Goal: Check status

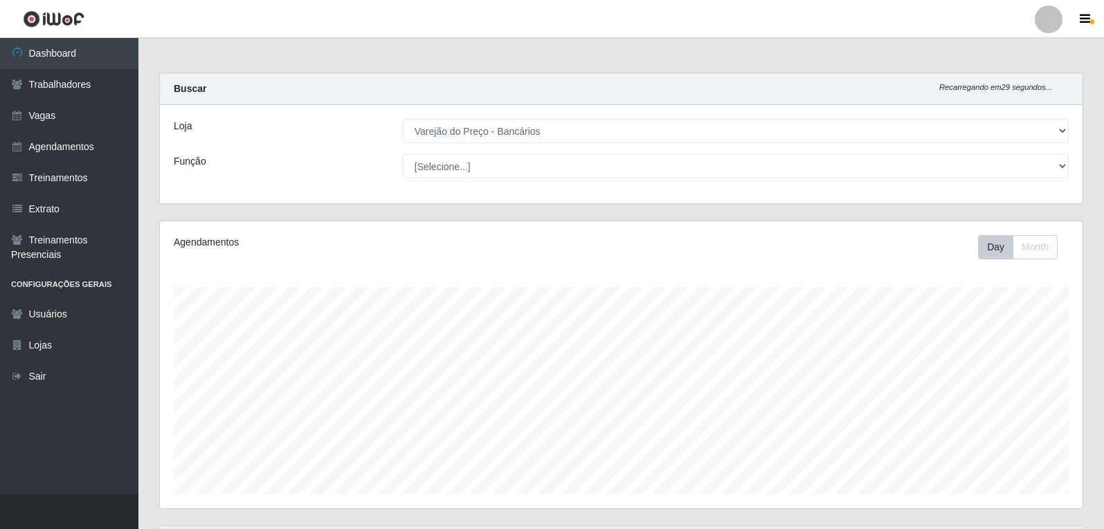
select select "157"
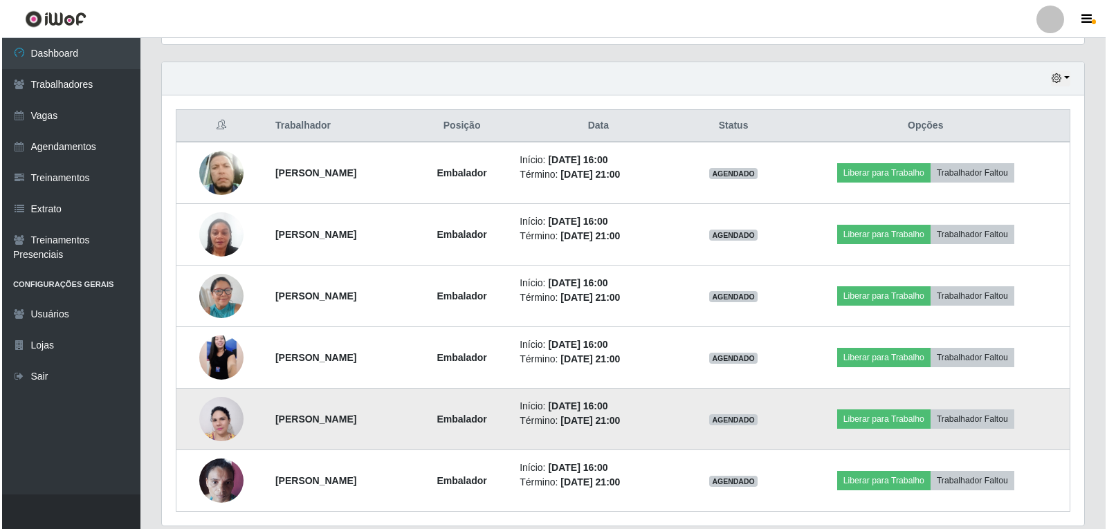
scroll to position [489, 0]
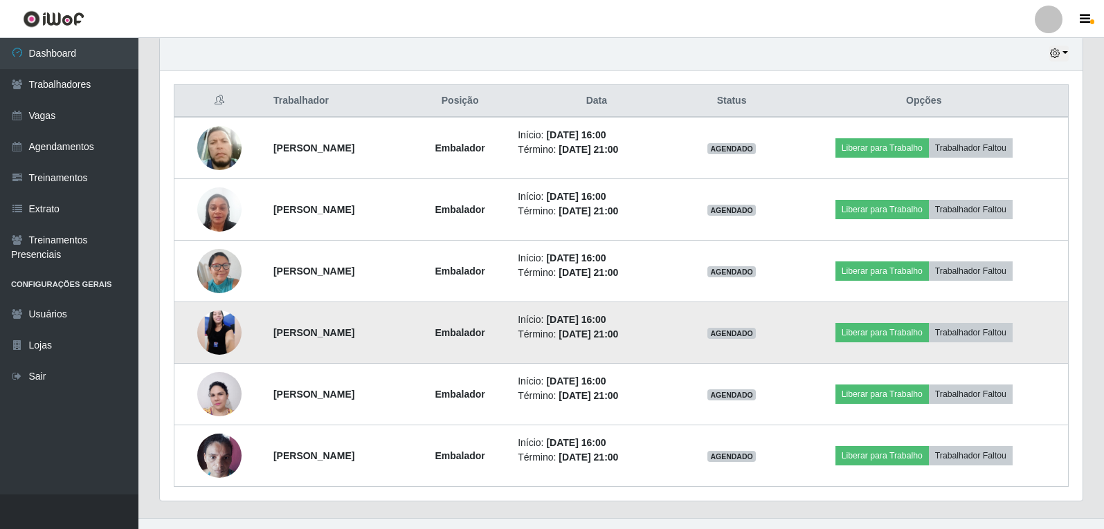
click at [210, 325] on img at bounding box center [219, 333] width 44 height 98
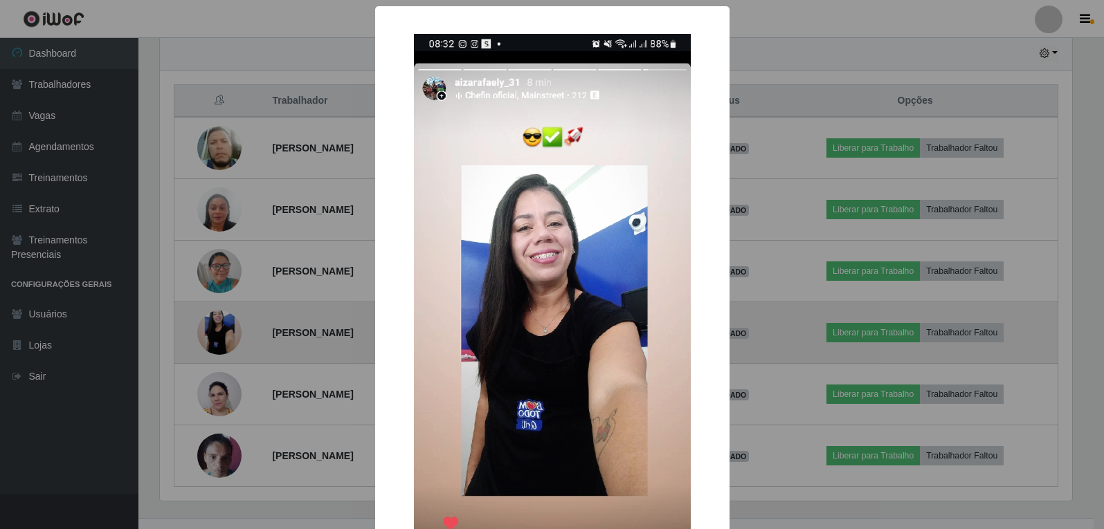
scroll to position [287, 916]
click at [210, 325] on div "× OK Cancel" at bounding box center [553, 264] width 1107 height 529
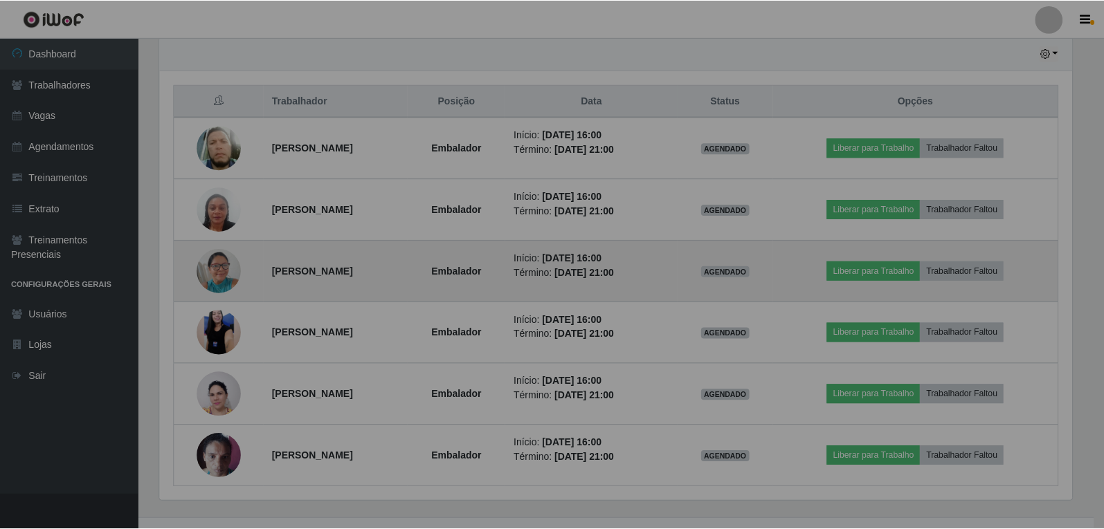
scroll to position [287, 922]
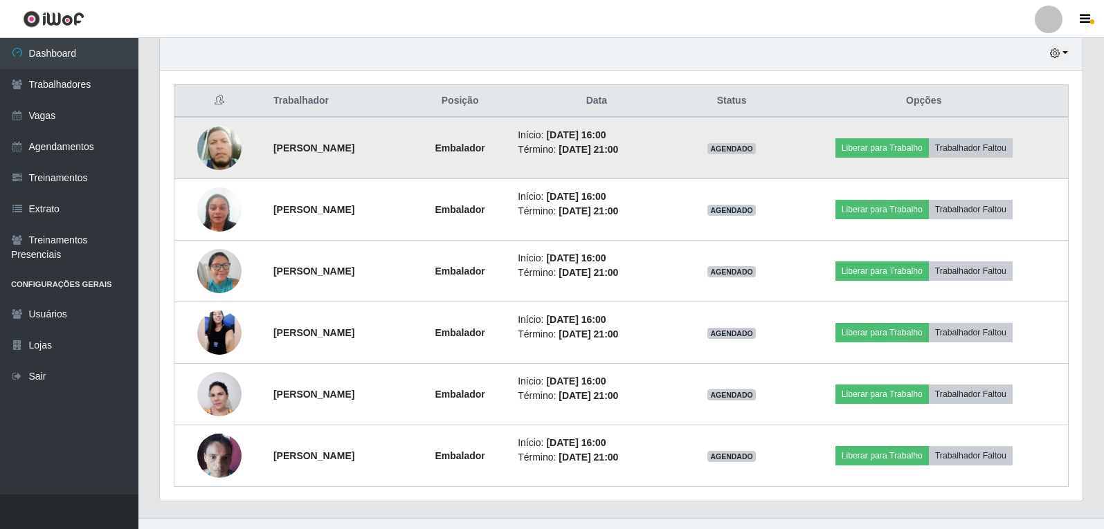
click at [225, 151] on img at bounding box center [219, 148] width 44 height 52
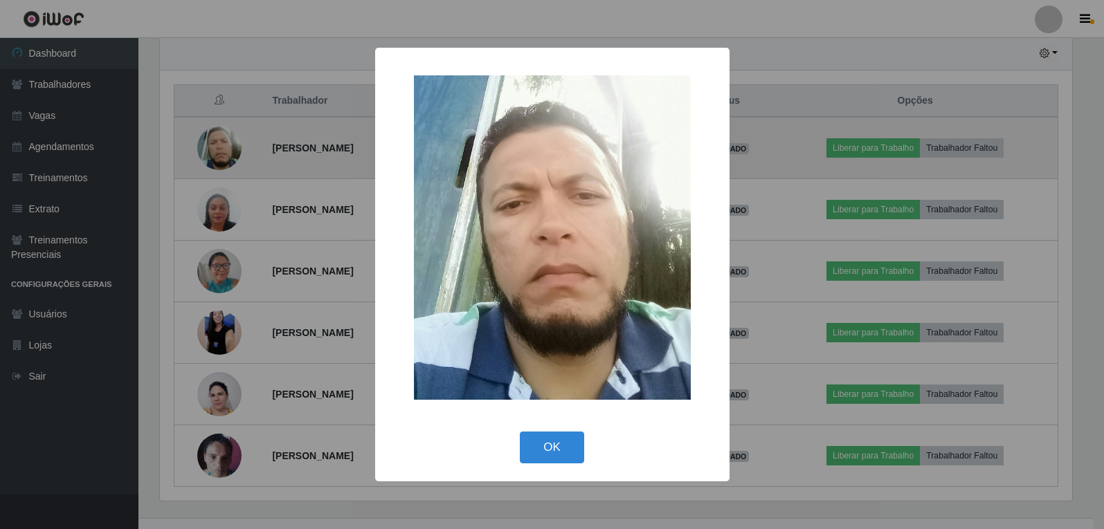
scroll to position [287, 916]
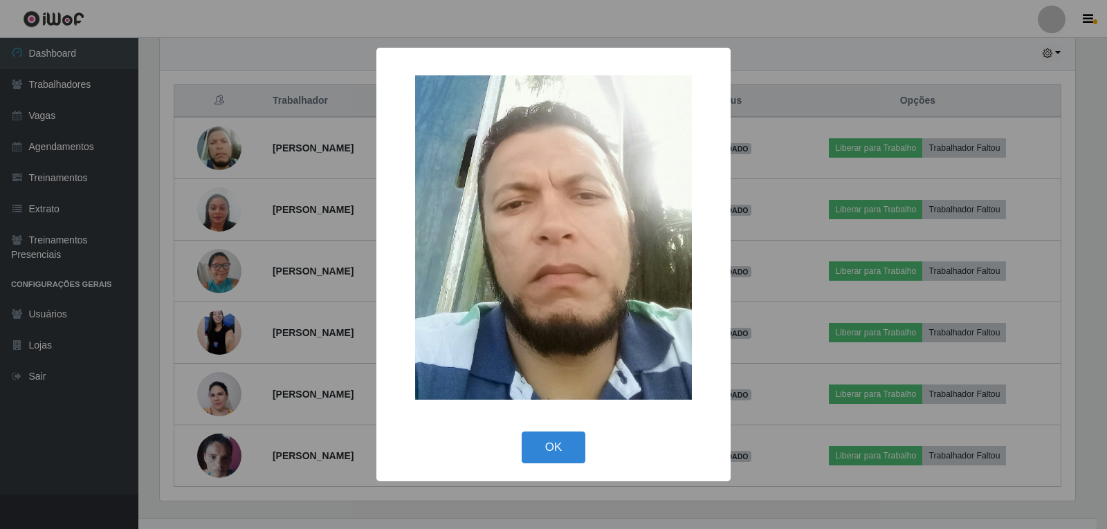
click at [222, 151] on div "× OK Cancel" at bounding box center [553, 264] width 1107 height 529
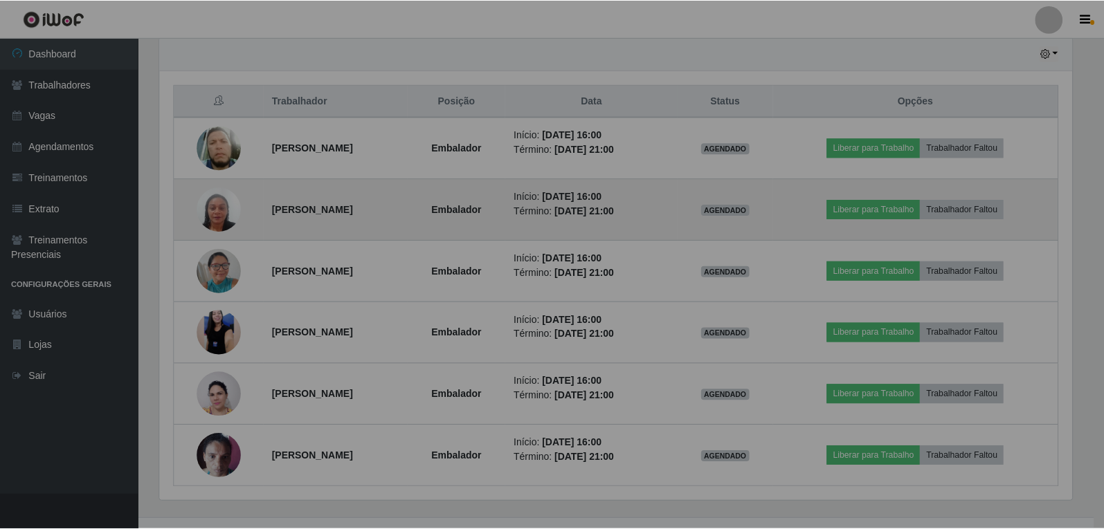
scroll to position [287, 922]
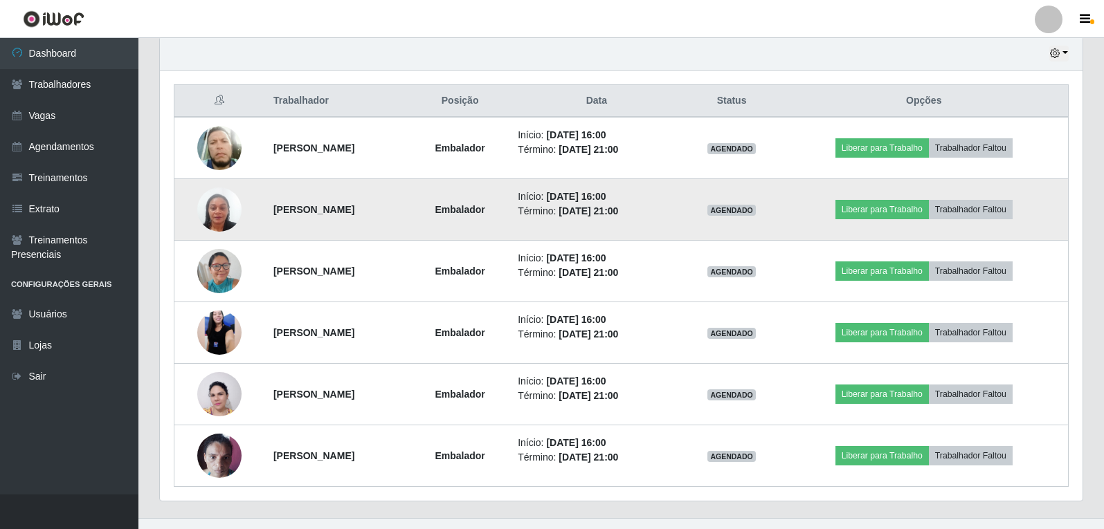
click at [209, 212] on img at bounding box center [219, 209] width 44 height 79
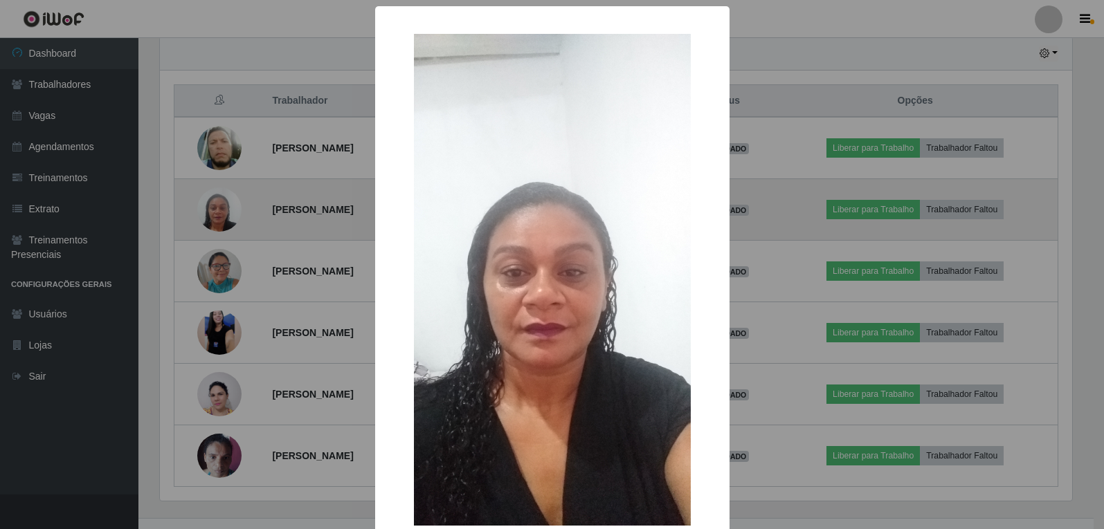
scroll to position [287, 916]
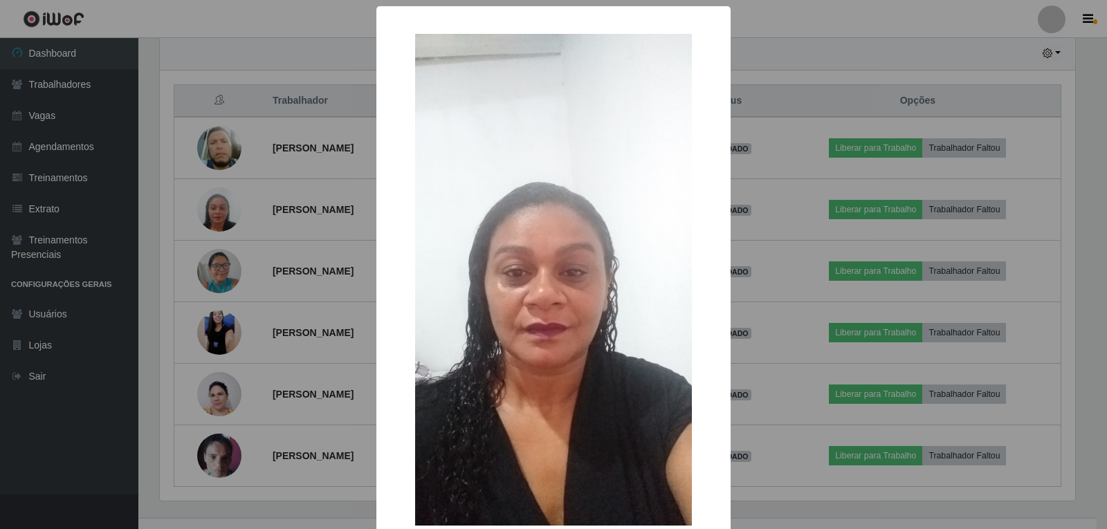
click at [207, 212] on div "× OK Cancel" at bounding box center [553, 264] width 1107 height 529
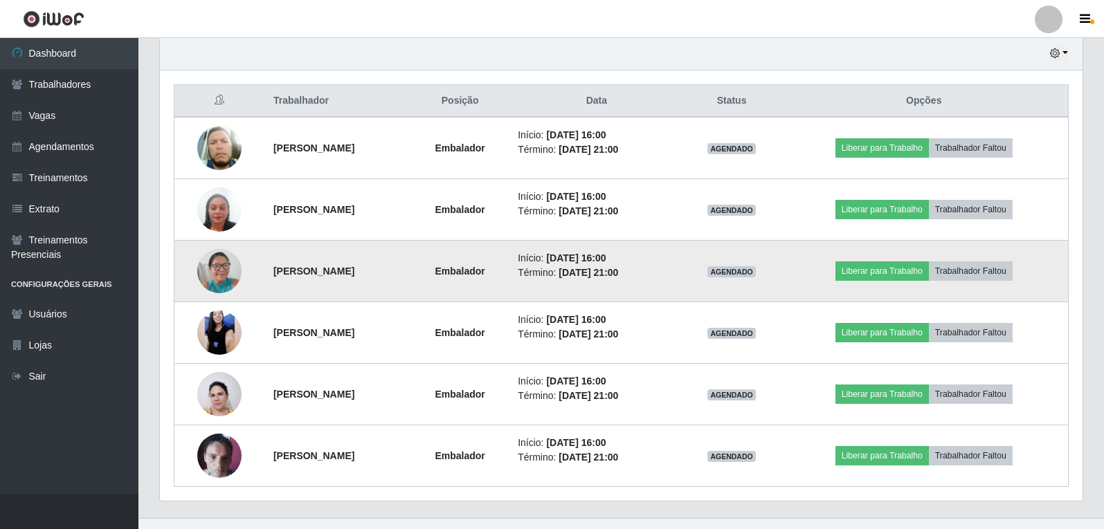
scroll to position [287, 922]
click at [216, 275] on img at bounding box center [219, 271] width 44 height 59
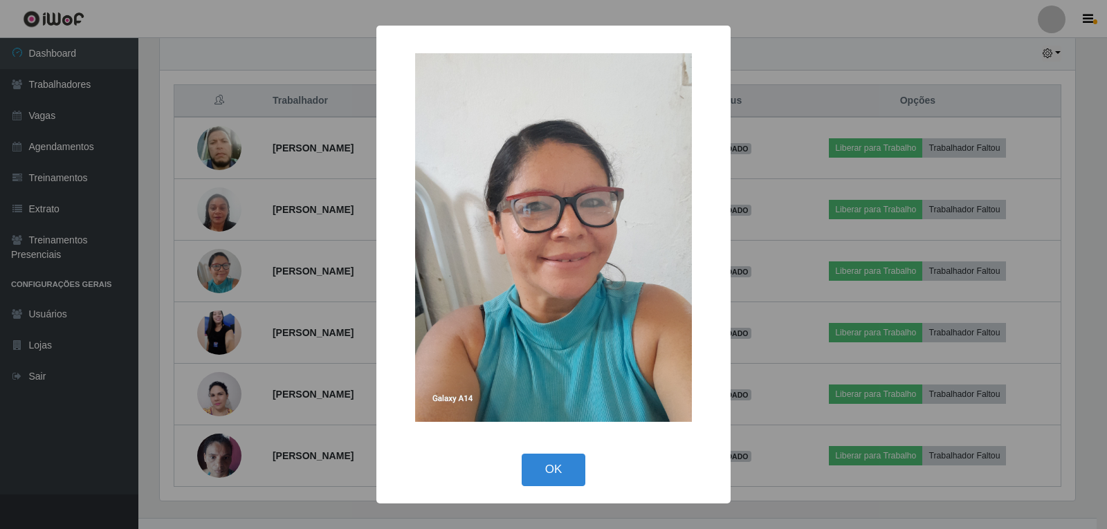
click at [215, 273] on div "× OK Cancel" at bounding box center [553, 264] width 1107 height 529
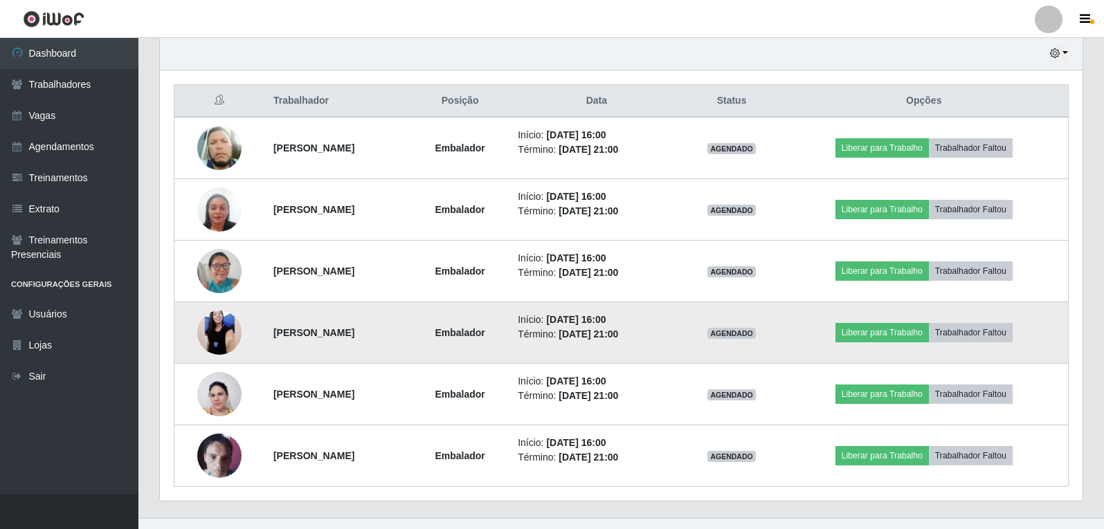
scroll to position [287, 922]
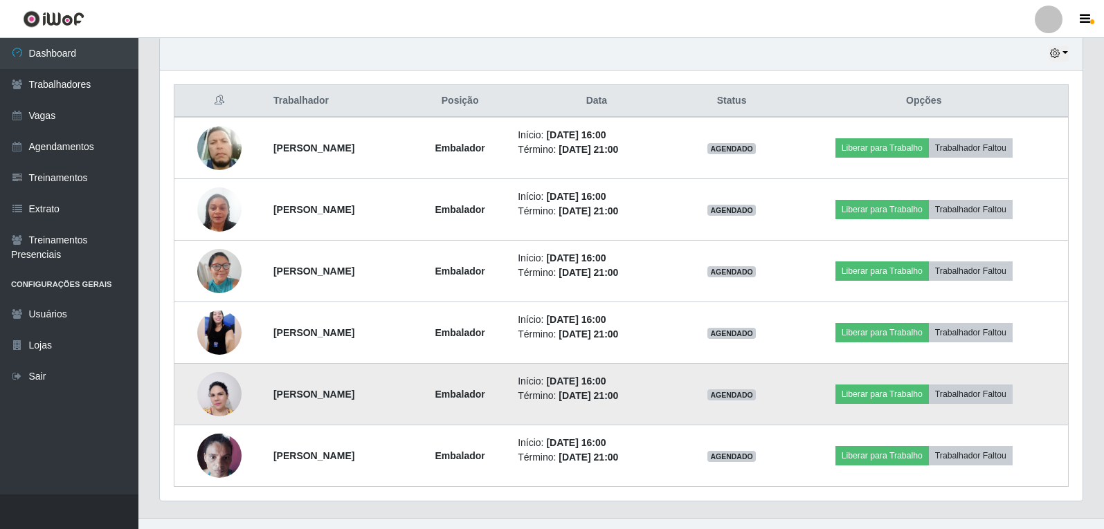
click at [219, 390] on img at bounding box center [219, 395] width 44 height 60
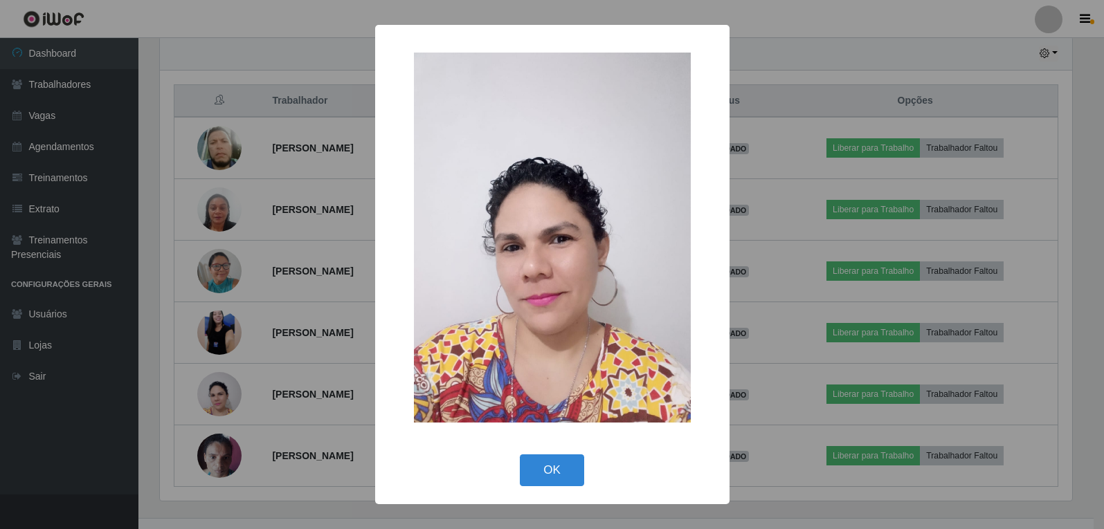
scroll to position [287, 916]
drag, startPoint x: 206, startPoint y: 370, endPoint x: 181, endPoint y: 383, distance: 28.2
click at [185, 383] on div "× OK Cancel" at bounding box center [553, 264] width 1107 height 529
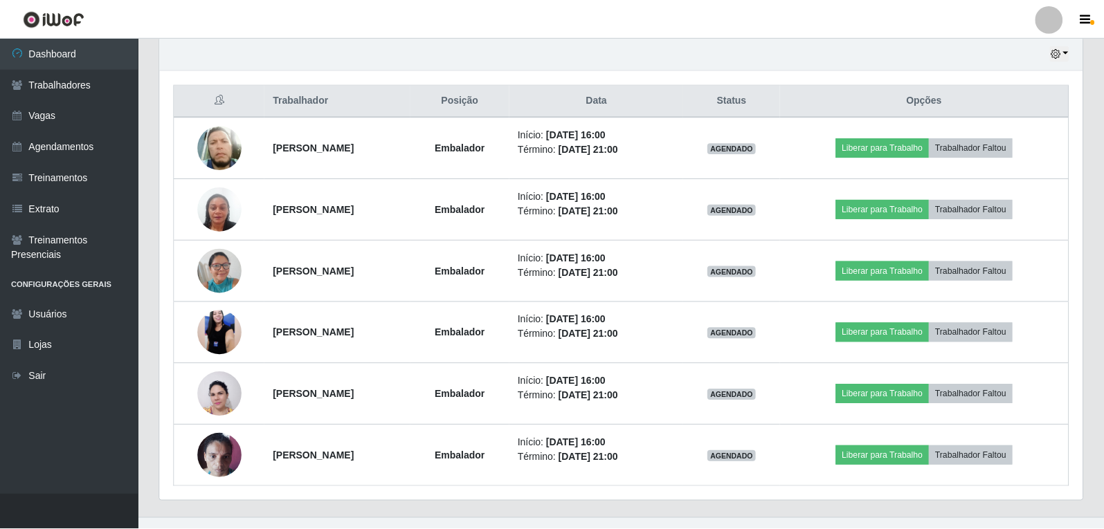
scroll to position [287, 922]
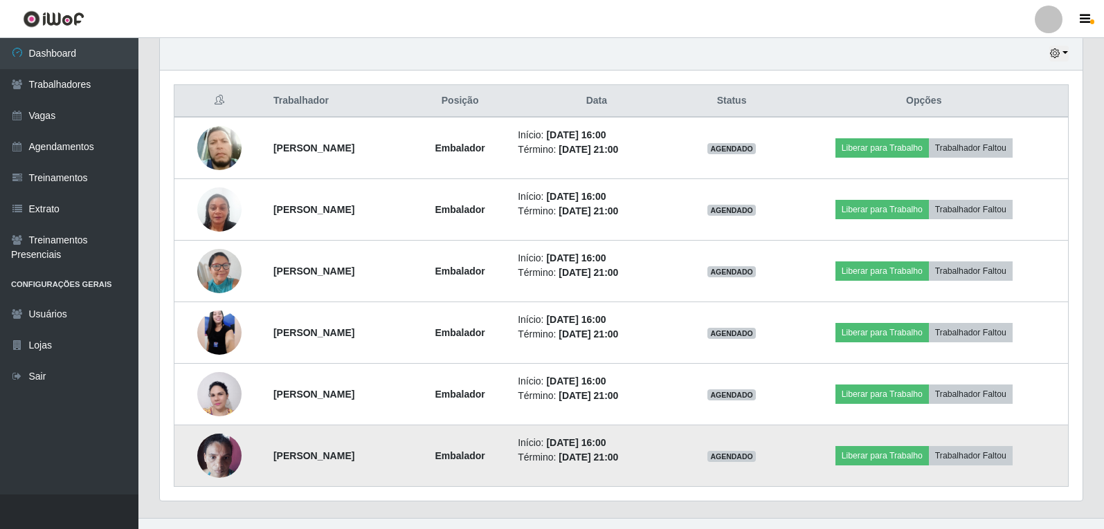
click at [210, 432] on td at bounding box center [219, 457] width 91 height 62
click at [216, 443] on img at bounding box center [219, 455] width 44 height 59
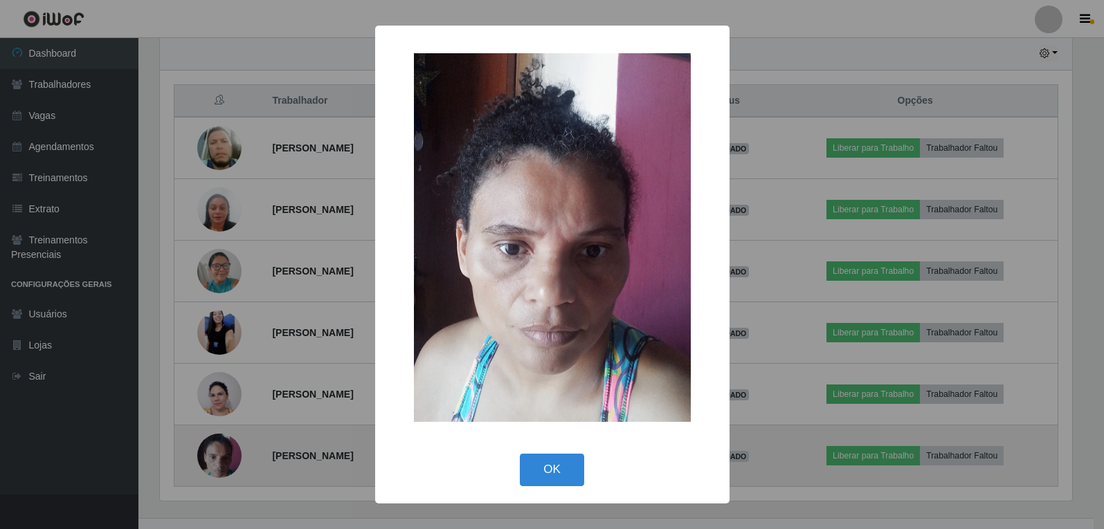
scroll to position [287, 916]
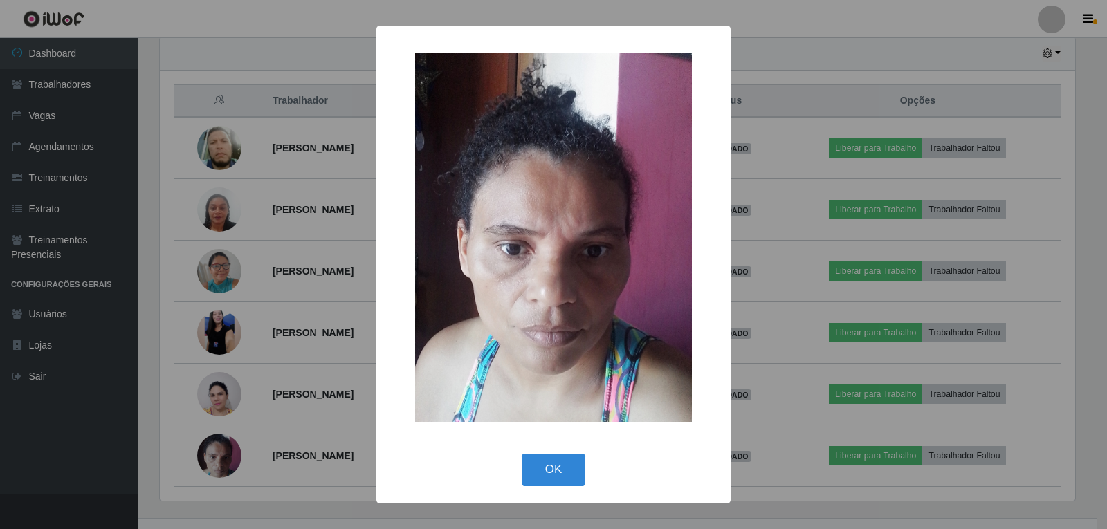
click at [235, 501] on div "× OK Cancel" at bounding box center [553, 264] width 1107 height 529
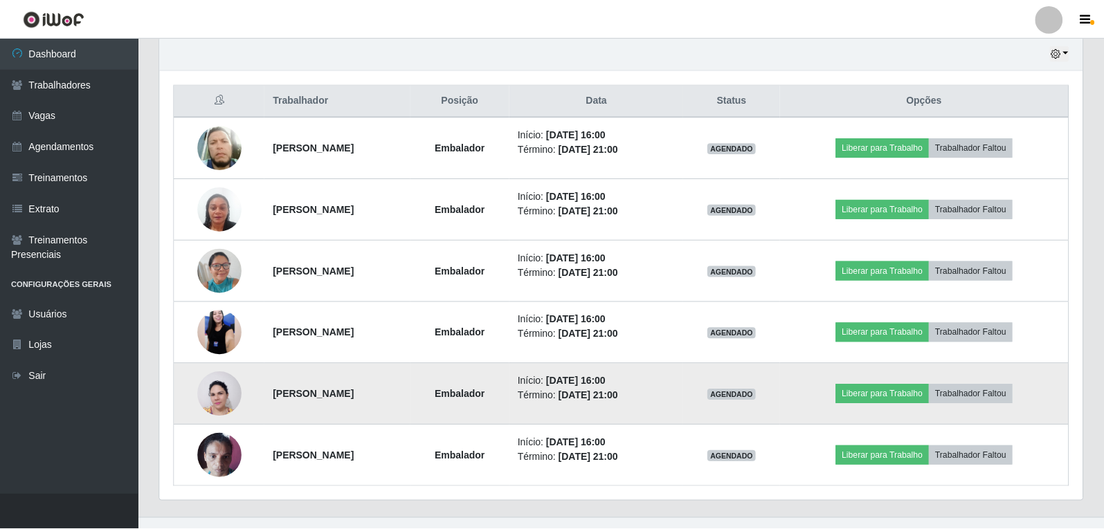
scroll to position [287, 922]
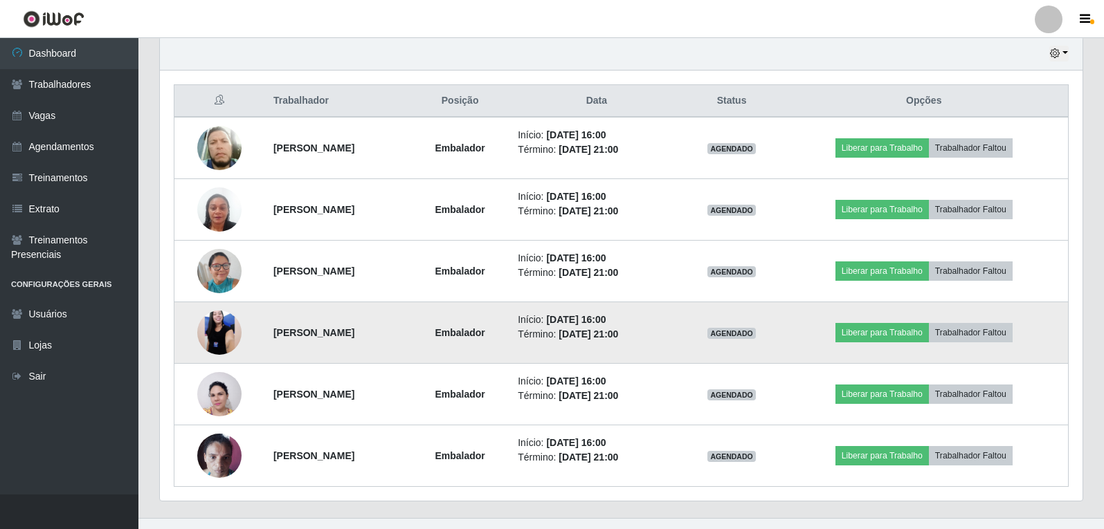
click at [227, 331] on img at bounding box center [219, 333] width 44 height 98
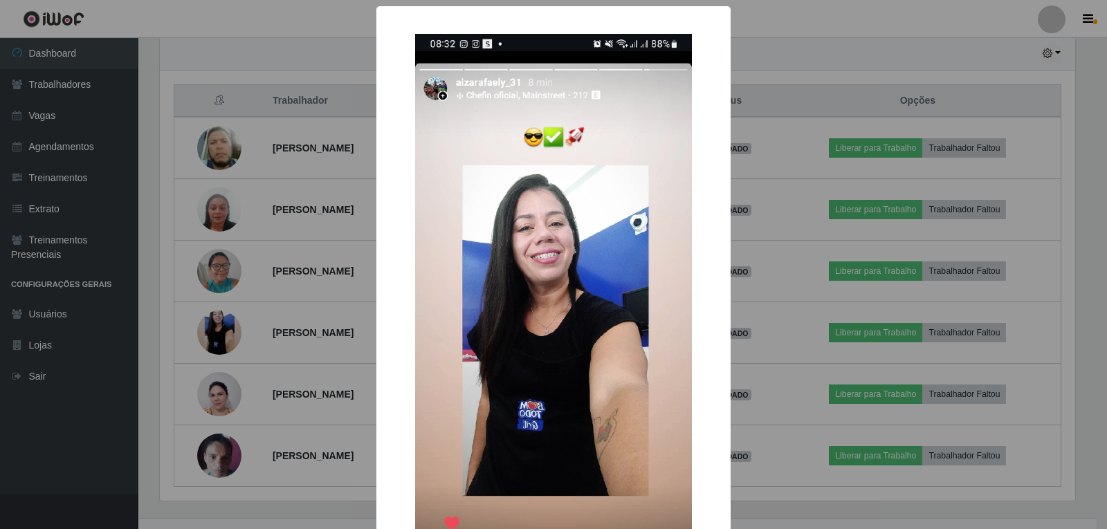
click at [361, 258] on div "× OK Cancel" at bounding box center [553, 264] width 1107 height 529
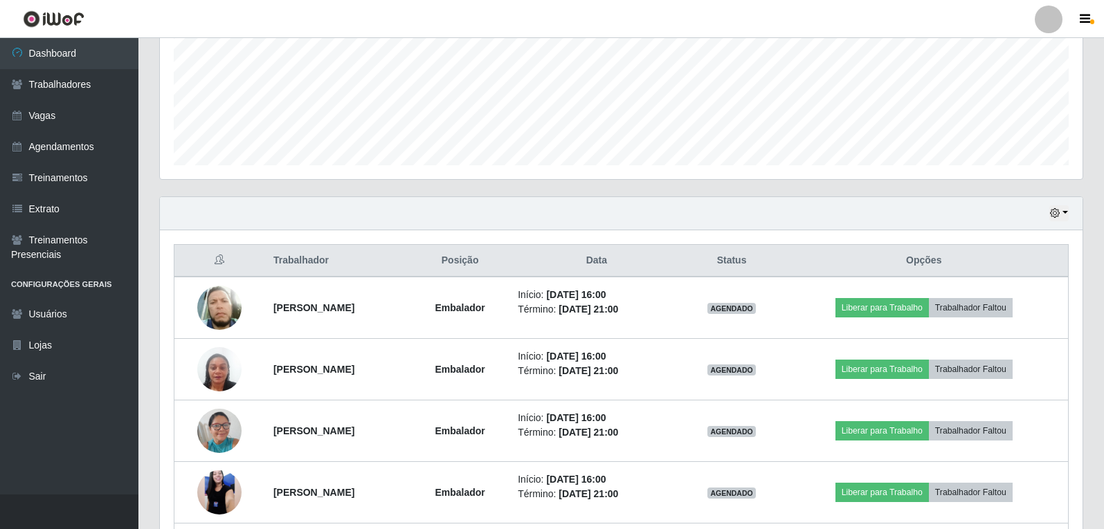
scroll to position [305, 0]
